Goal: Information Seeking & Learning: Learn about a topic

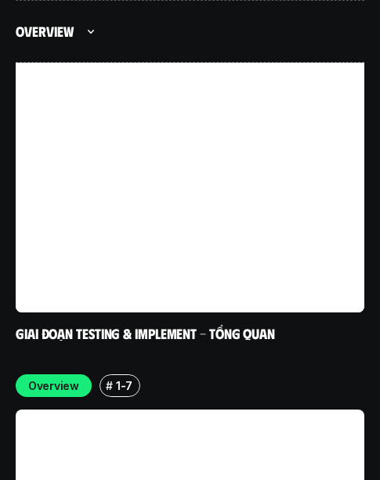
scroll to position [7750, 0]
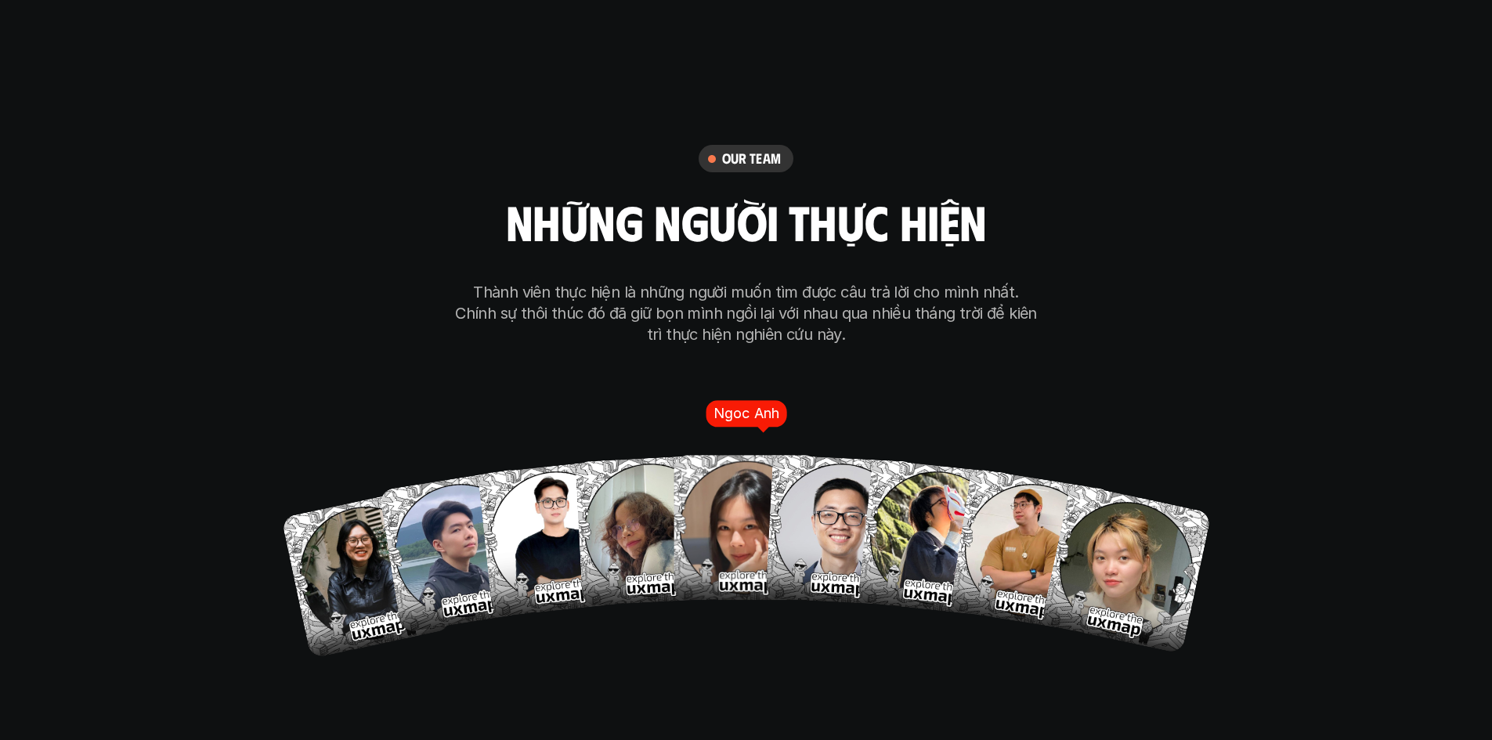
scroll to position [9008, 0]
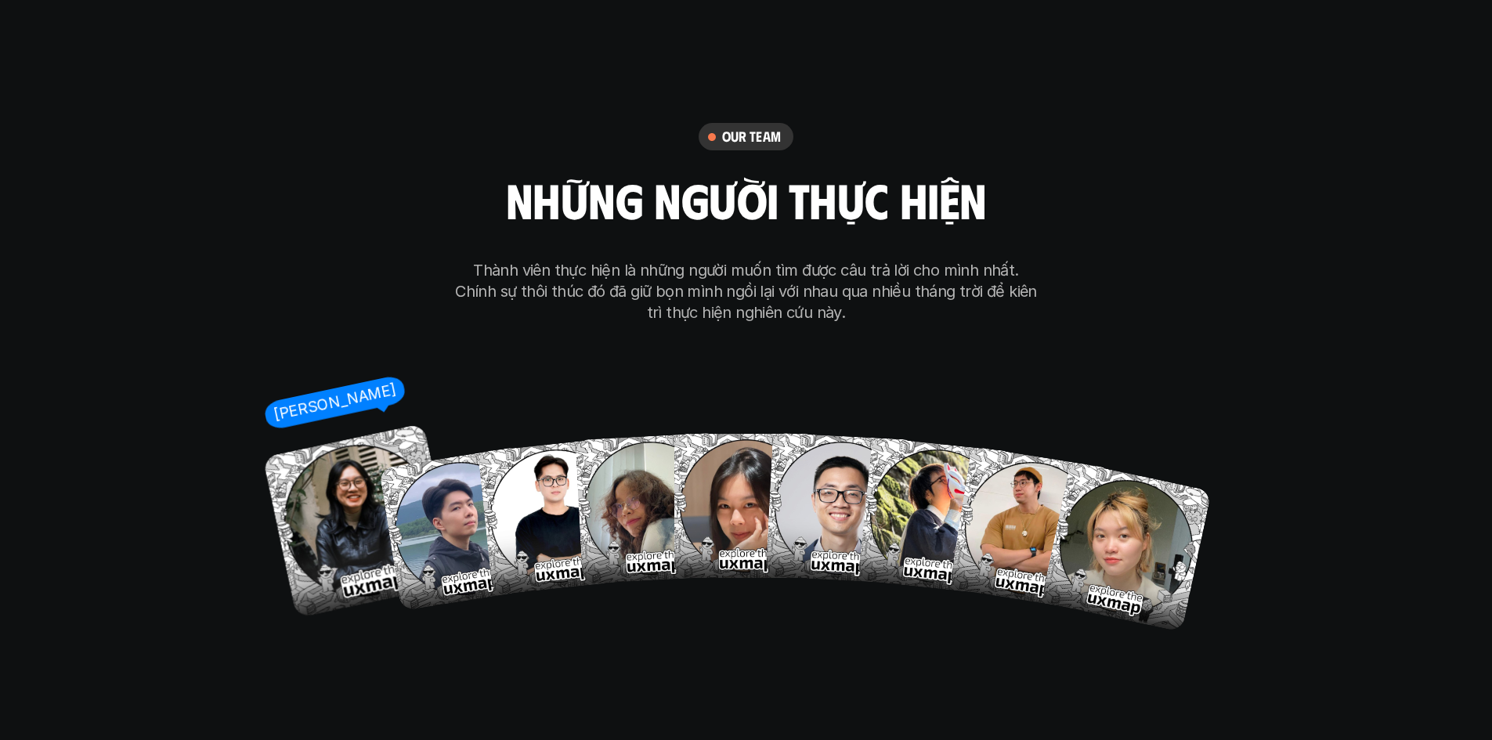
click at [341, 458] on img at bounding box center [359, 521] width 195 height 195
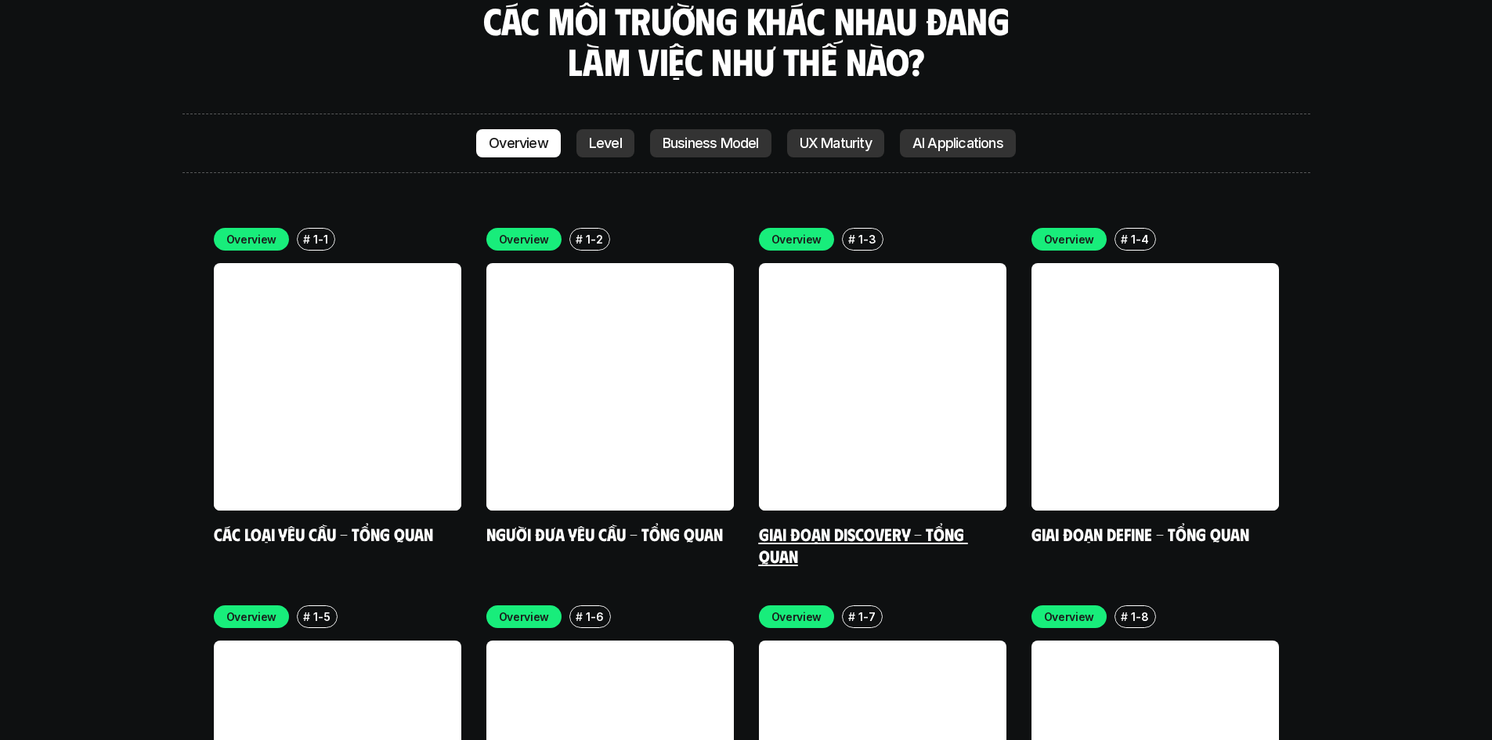
scroll to position [4543, 0]
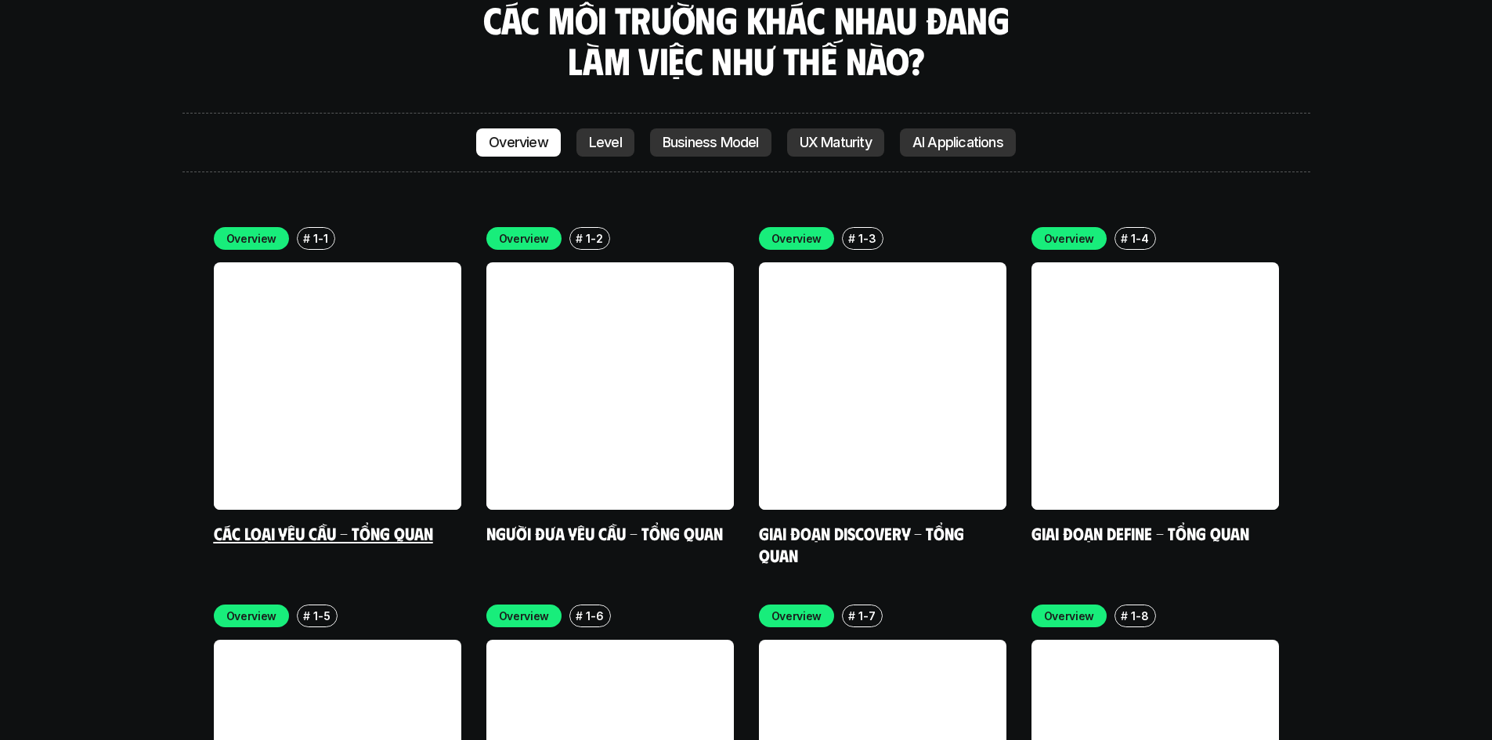
click at [331, 522] on link "Các loại yêu cầu - Tổng quan" at bounding box center [323, 532] width 219 height 21
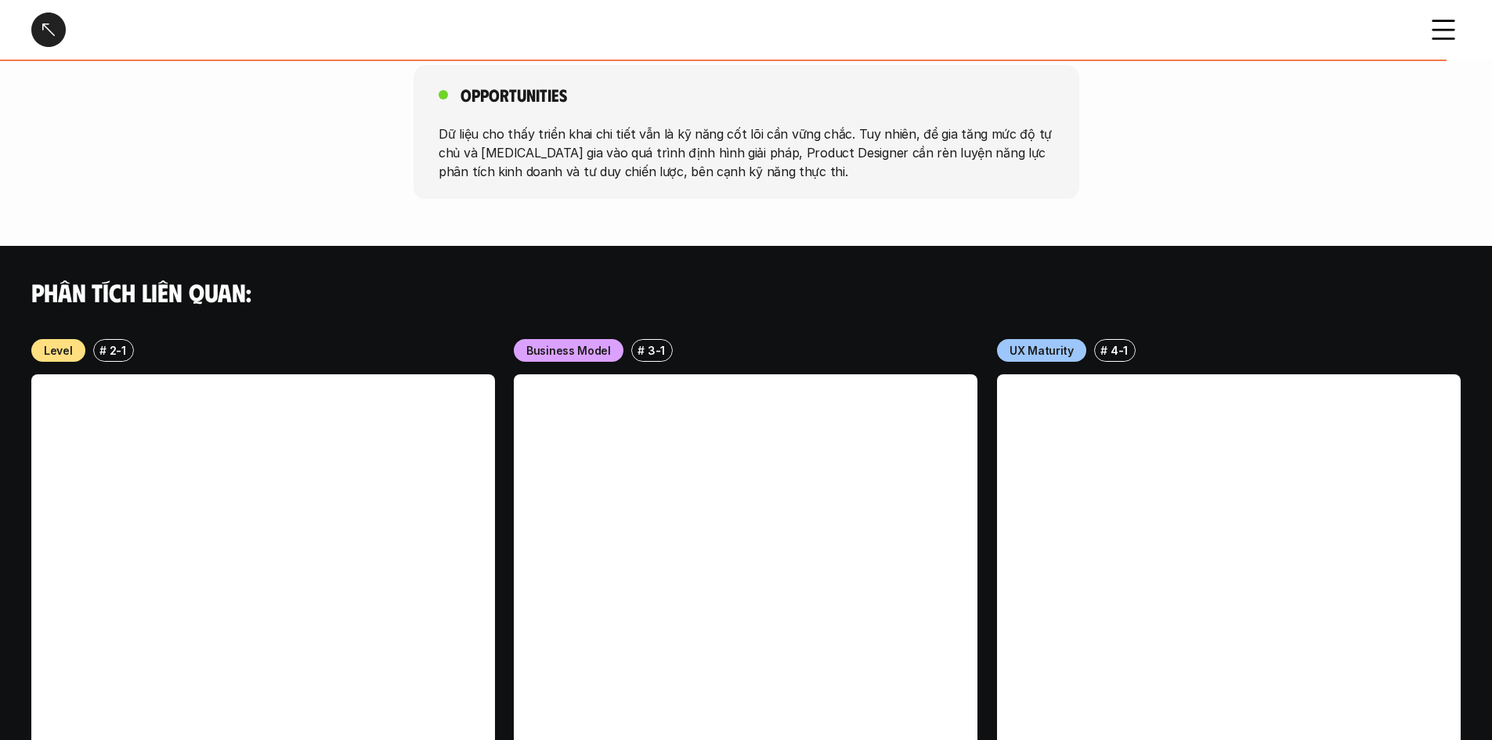
scroll to position [1332, 0]
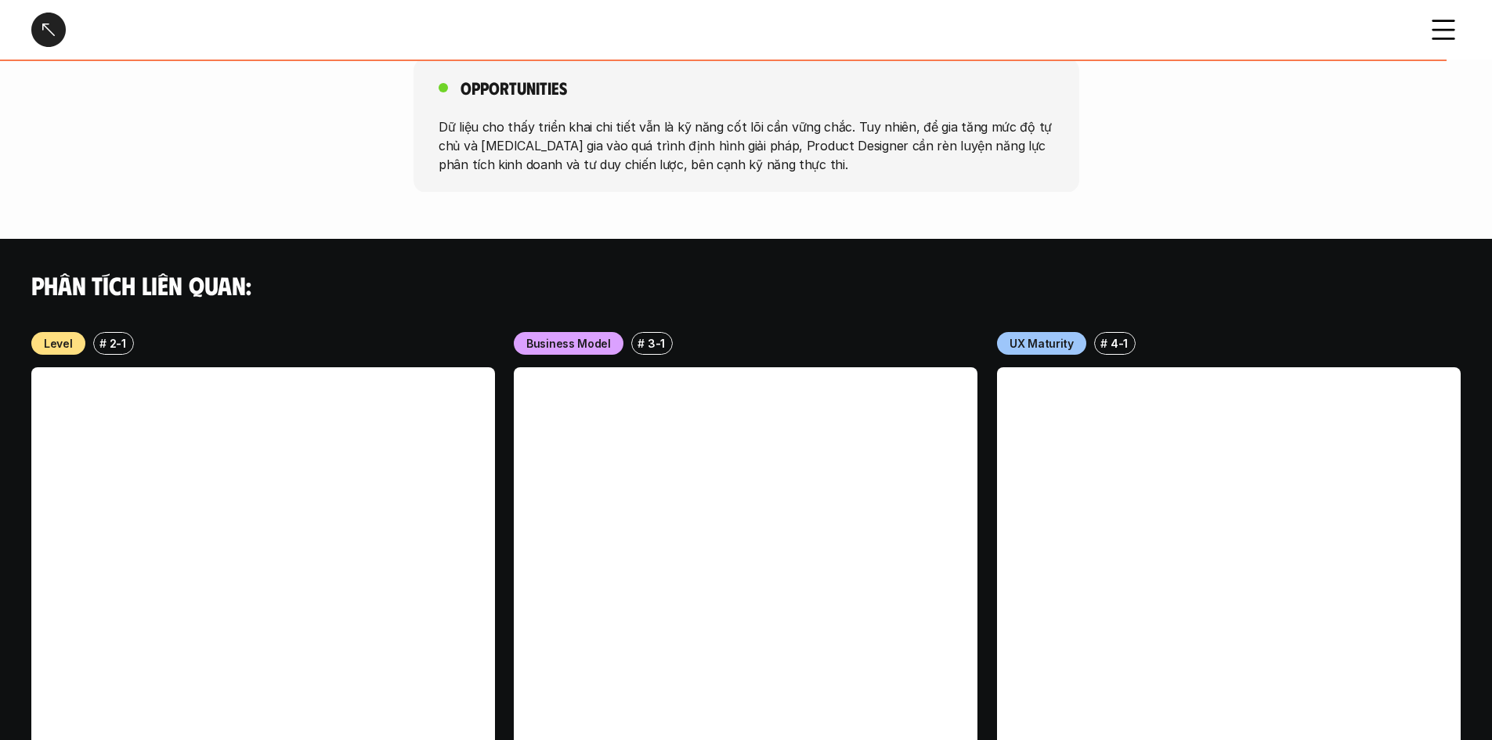
click at [49, 27] on div at bounding box center [48, 30] width 34 height 34
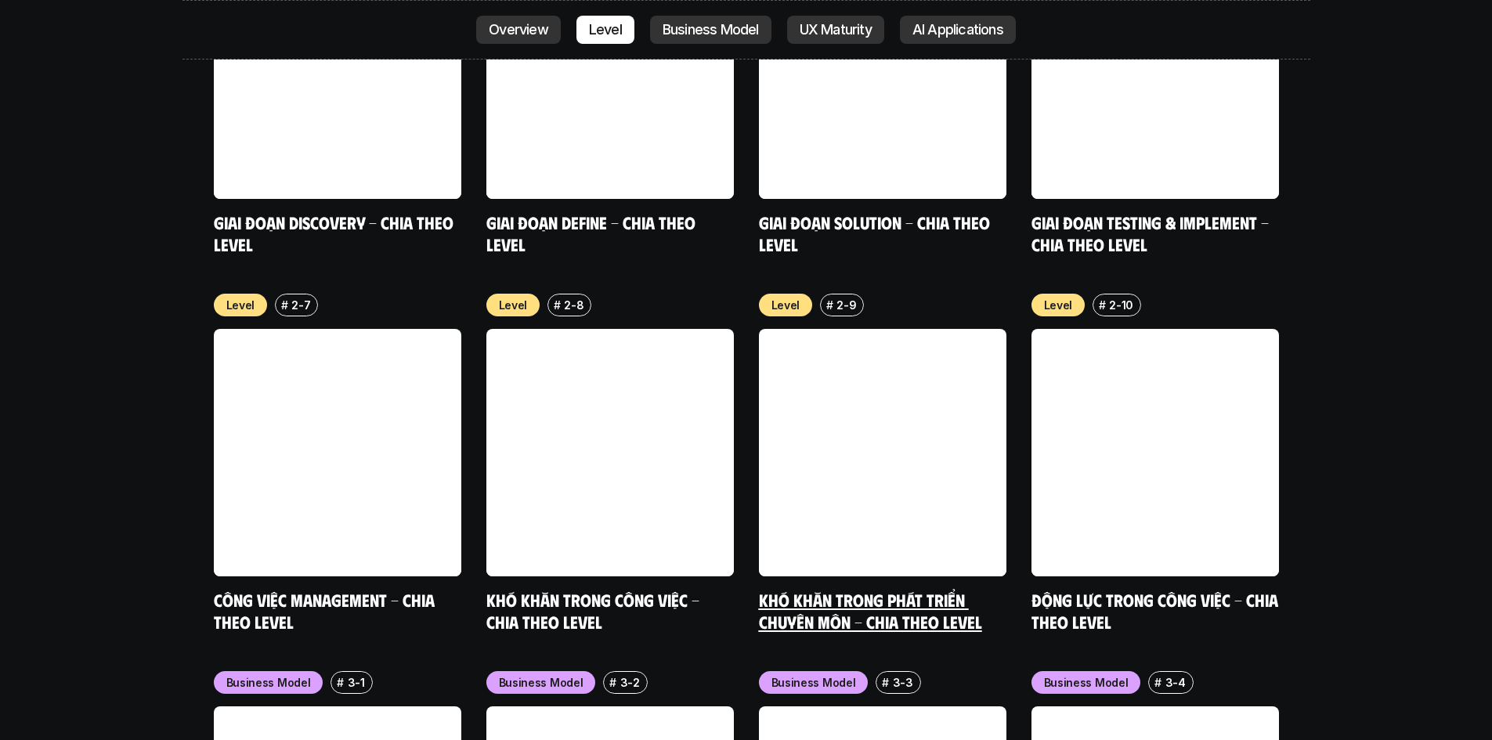
scroll to position [5842, 0]
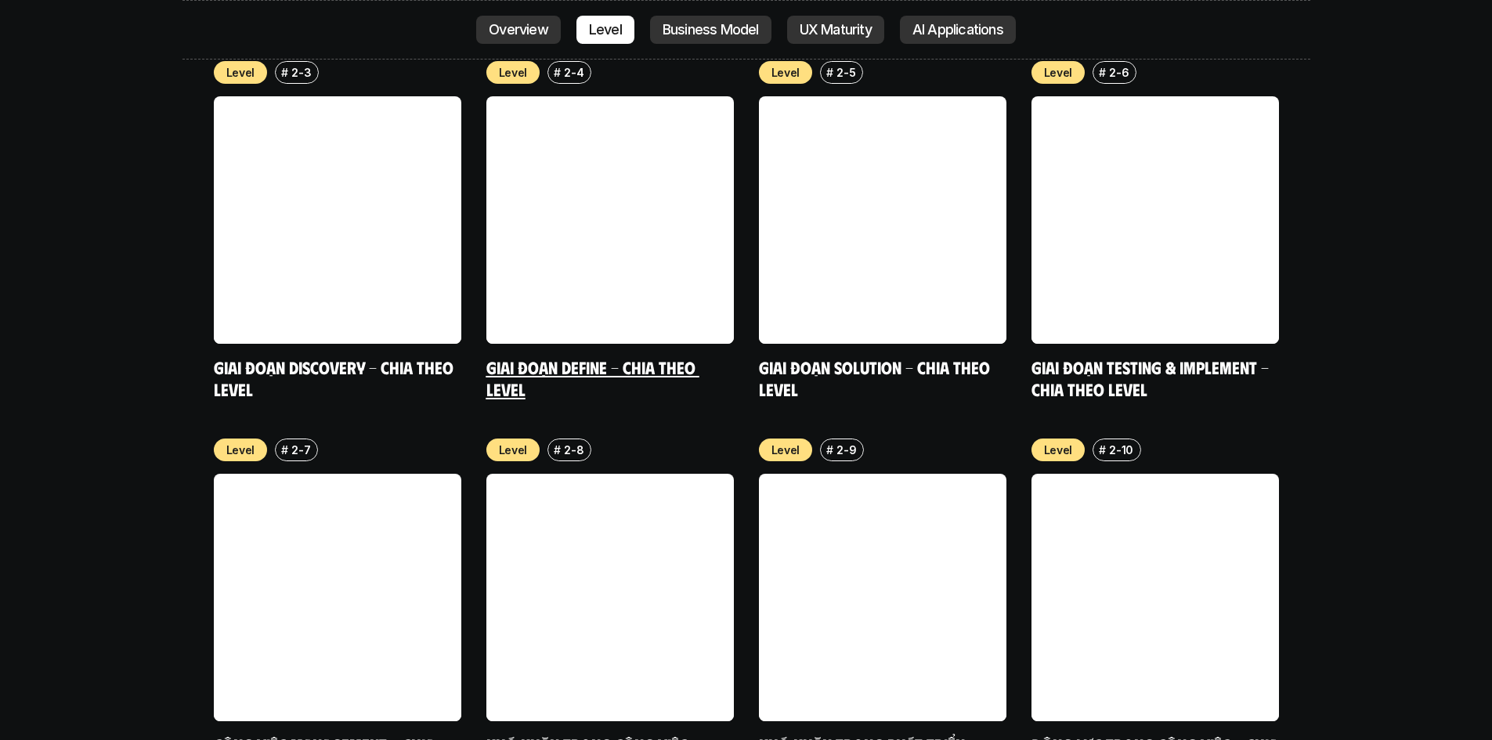
click at [540, 96] on link at bounding box center [610, 220] width 248 height 248
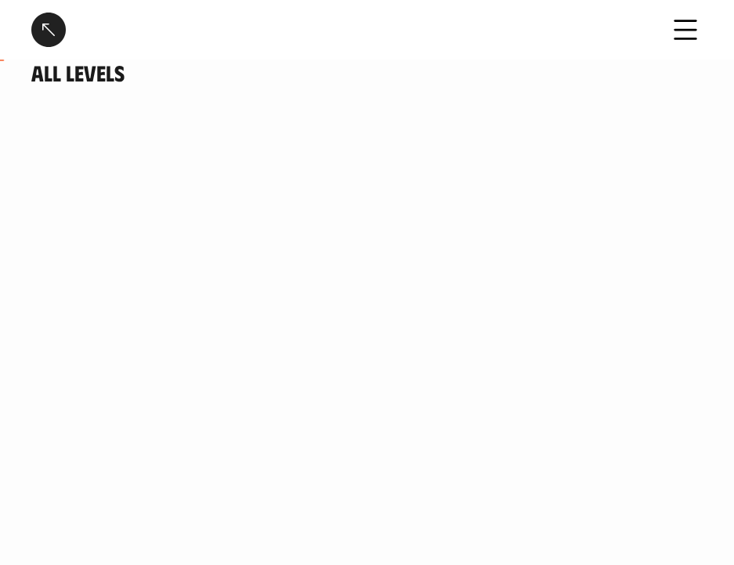
scroll to position [157, 0]
click at [35, 23] on div at bounding box center [48, 30] width 34 height 34
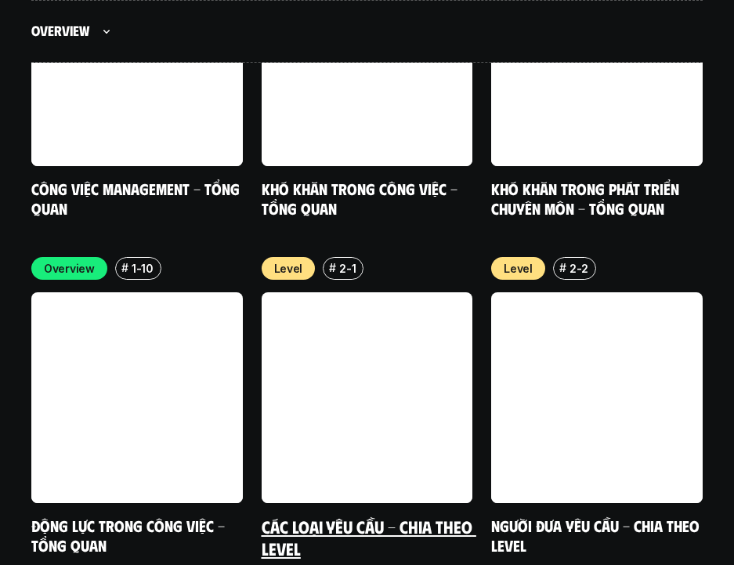
scroll to position [5355, 0]
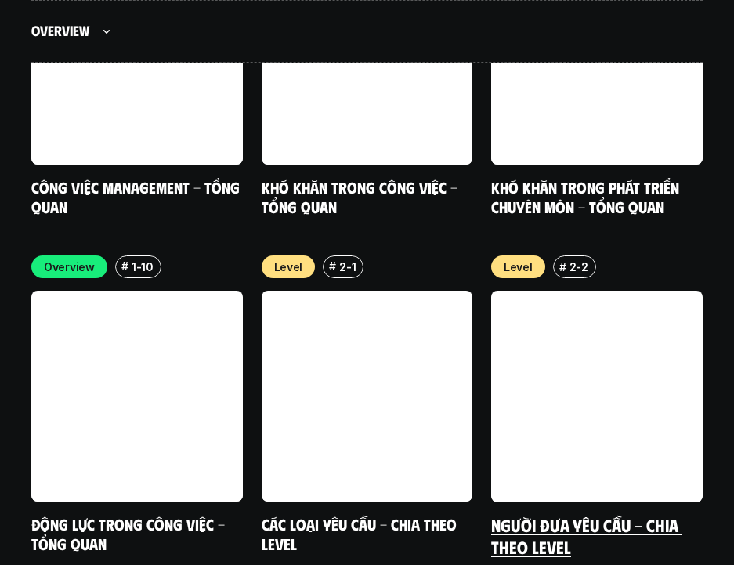
click at [654, 514] on link "Người đưa yêu cầu - Chia theo Level" at bounding box center [586, 535] width 191 height 43
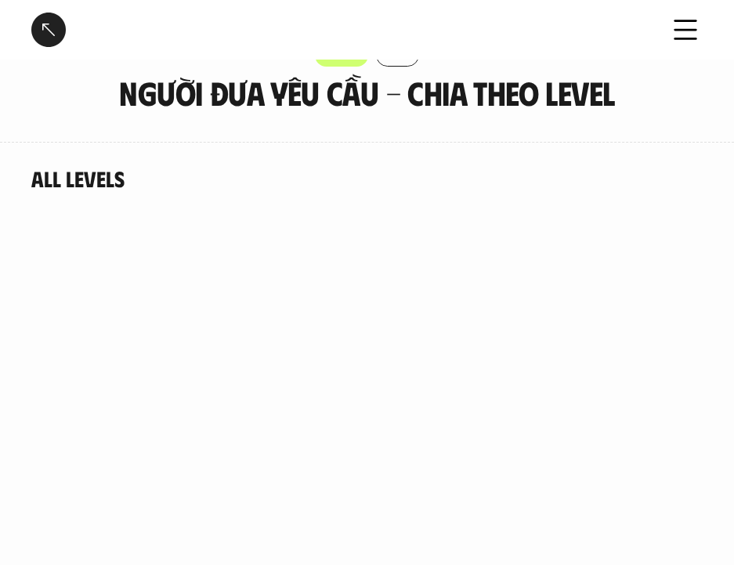
scroll to position [78, 0]
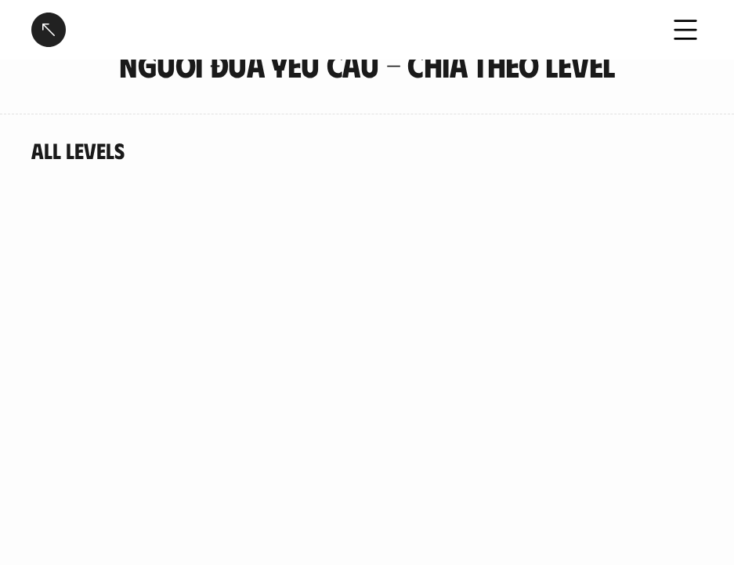
click at [51, 32] on div at bounding box center [48, 30] width 34 height 34
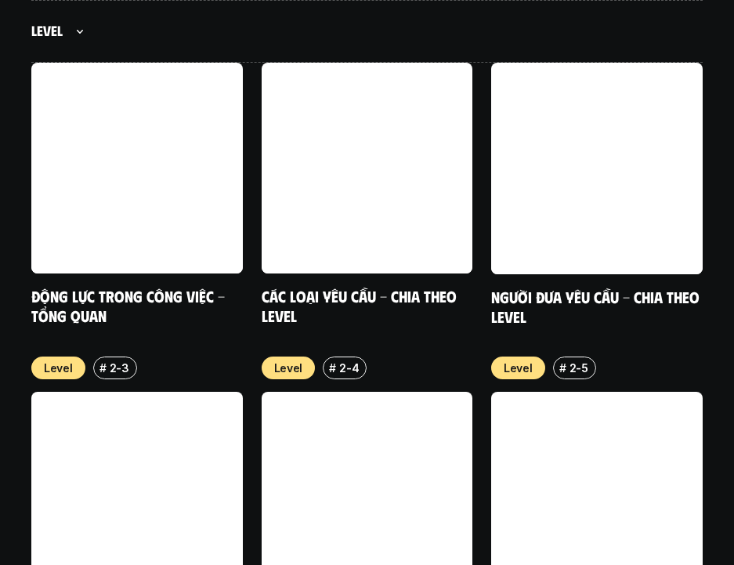
scroll to position [5590, 0]
